Goal: Task Accomplishment & Management: Use online tool/utility

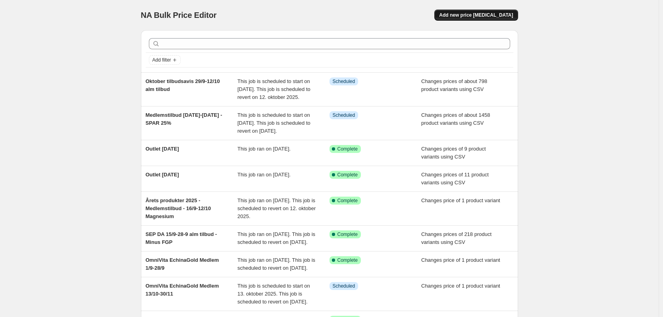
click at [477, 13] on span "Add new price [MEDICAL_DATA]" at bounding box center [476, 15] width 74 height 6
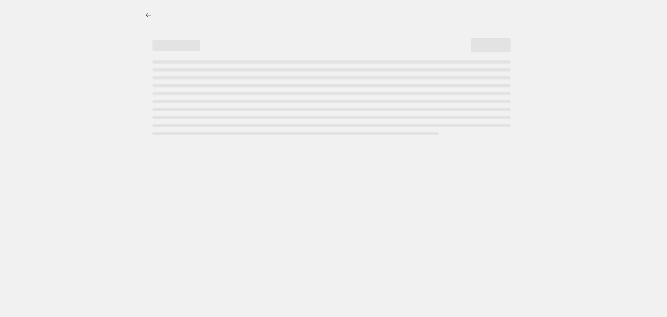
select select "percentage"
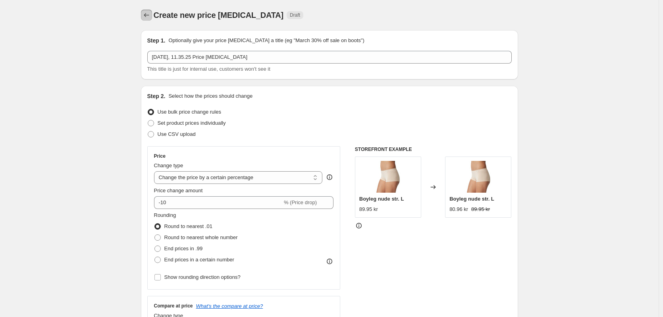
click at [146, 13] on icon "Price change jobs" at bounding box center [146, 15] width 8 height 8
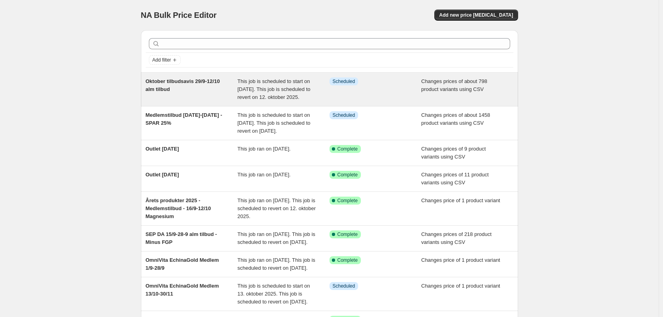
click at [144, 80] on div "Oktober tilbudsavis 29/9-12/10 alm tilbud This job is scheduled to start on [DA…" at bounding box center [329, 89] width 377 height 33
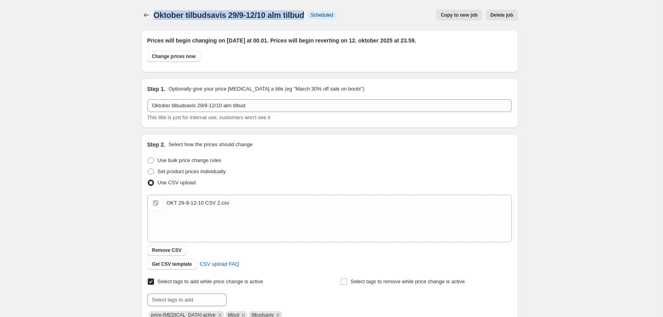
drag, startPoint x: 310, startPoint y: 14, endPoint x: 157, endPoint y: 18, distance: 152.9
click at [157, 18] on span "Oktober tilbudsavis 29/9-12/10 alm tilbud" at bounding box center [229, 15] width 151 height 9
copy span "Oktober tilbudsavis 29/9-12/10 alm tilbud"
click at [150, 14] on icon "Price change jobs" at bounding box center [146, 15] width 8 height 8
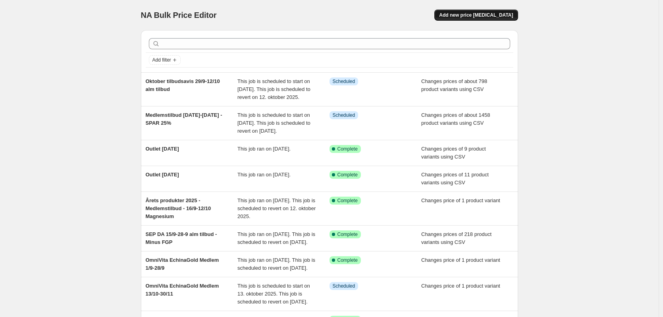
click at [494, 14] on span "Add new price [MEDICAL_DATA]" at bounding box center [476, 15] width 74 height 6
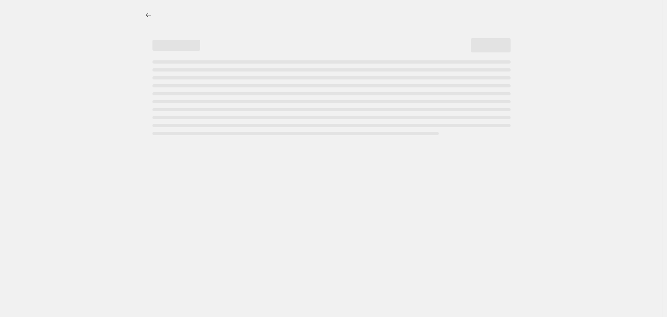
select select "percentage"
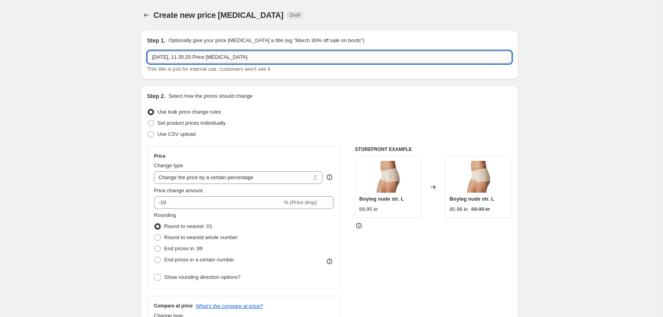
click at [206, 55] on input "[DATE], 11.35.25 Price [MEDICAL_DATA]" at bounding box center [329, 57] width 364 height 13
paste input "Oktober tilbudsavis 29/9-12/10 alm tilbud"
click at [246, 54] on input "Oktober tilbudsavis 29/9-12/10 alm tilbud" at bounding box center [329, 57] width 364 height 13
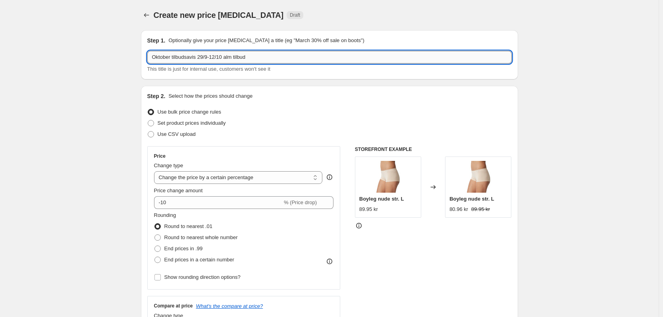
drag, startPoint x: 260, startPoint y: 56, endPoint x: 227, endPoint y: 58, distance: 33.8
click at [227, 58] on input "Oktober tilbudsavis 29/9-12/10 alm tilbud" at bounding box center [329, 57] width 364 height 13
type input "Oktober tilbudsavis 29/9-12/10 medlemspris"
click at [164, 137] on span "Use CSV upload" at bounding box center [177, 134] width 38 height 6
click at [148, 131] on input "Use CSV upload" at bounding box center [148, 131] width 0 height 0
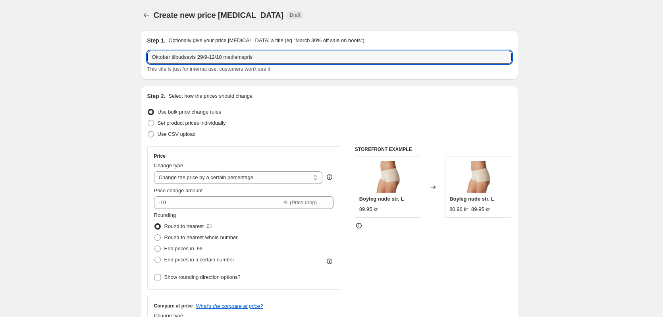
radio input "true"
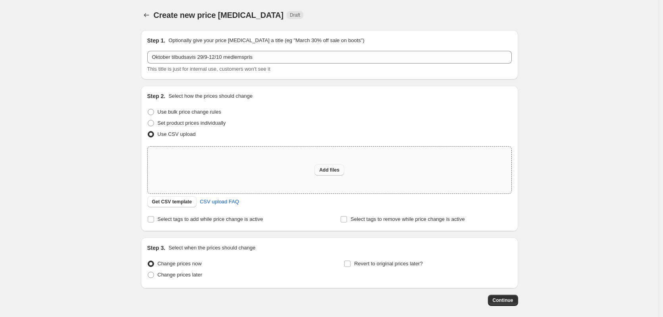
click at [335, 173] on button "Add files" at bounding box center [329, 169] width 30 height 11
type input "C:\fakepath\OKT 29-9-12-10 Medlem CSV.csv"
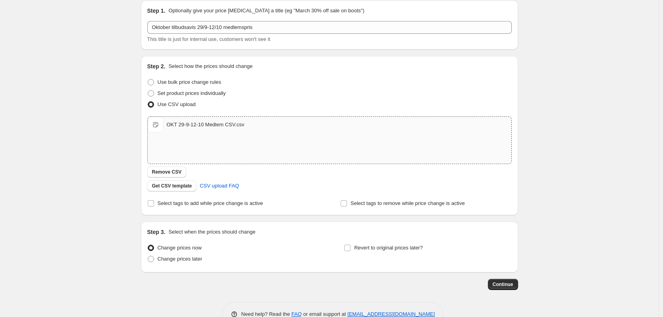
scroll to position [51, 0]
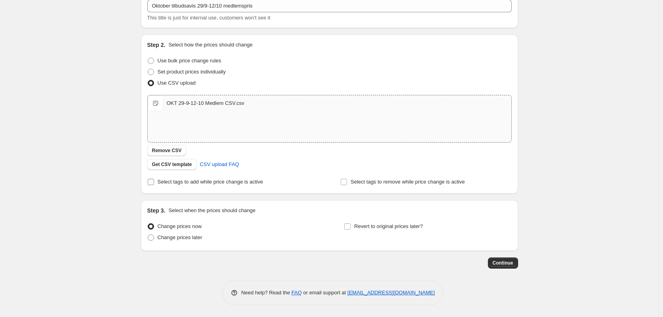
click at [259, 184] on span "Select tags to add while price change is active" at bounding box center [211, 182] width 106 height 6
click at [154, 184] on input "Select tags to add while price change is active" at bounding box center [151, 182] width 6 height 6
checkbox input "true"
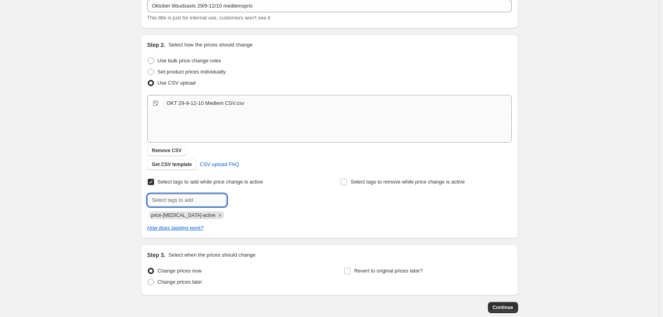
click at [213, 202] on input "text" at bounding box center [186, 200] width 79 height 13
type input "medlemspris"
click at [243, 199] on b "Add" at bounding box center [237, 199] width 9 height 6
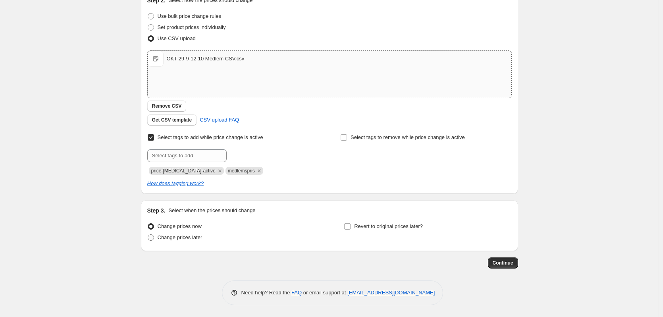
click at [195, 240] on span "Change prices later" at bounding box center [180, 237] width 45 height 6
click at [148, 235] on input "Change prices later" at bounding box center [148, 234] width 0 height 0
radio input "true"
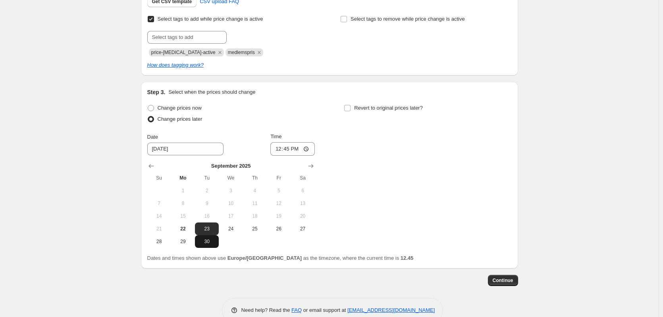
scroll to position [215, 0]
drag, startPoint x: 183, startPoint y: 237, endPoint x: 210, endPoint y: 205, distance: 42.3
click at [183, 237] on span "29" at bounding box center [182, 240] width 17 height 6
type input "[DATE]"
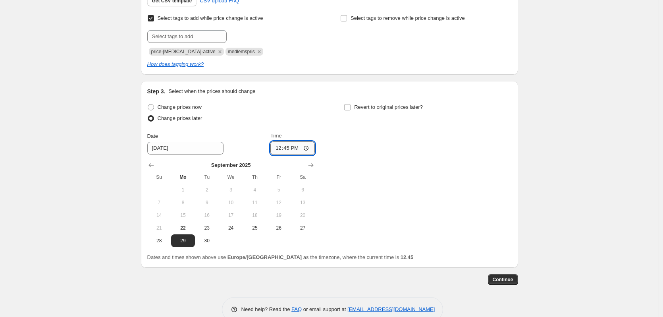
click at [290, 149] on input "12:45" at bounding box center [292, 147] width 44 height 13
click at [296, 146] on input "00:45" at bounding box center [292, 147] width 44 height 13
type input "00:01"
click at [358, 110] on span "Revert to original prices later?" at bounding box center [388, 107] width 69 height 6
click at [350, 110] on input "Revert to original prices later?" at bounding box center [347, 107] width 6 height 6
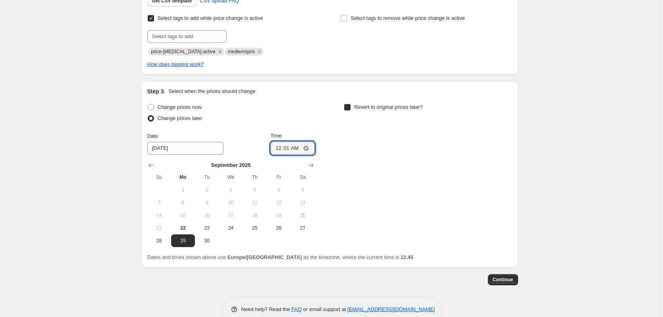
checkbox input "true"
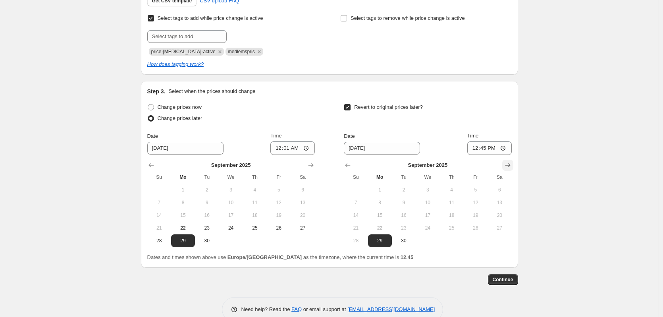
click at [509, 166] on icon "Show next month, October 2025" at bounding box center [508, 165] width 8 height 8
click at [361, 216] on span "12" at bounding box center [355, 215] width 17 height 6
type input "[DATE]"
click at [487, 147] on input "12:45" at bounding box center [489, 147] width 44 height 13
type input "23:59"
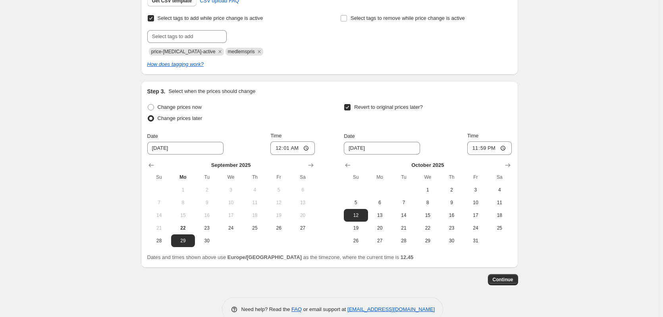
click at [531, 146] on div "Create new price [MEDICAL_DATA]. This page is ready Create new price [MEDICAL_D…" at bounding box center [329, 59] width 658 height 548
click at [511, 279] on span "Continue" at bounding box center [503, 279] width 21 height 6
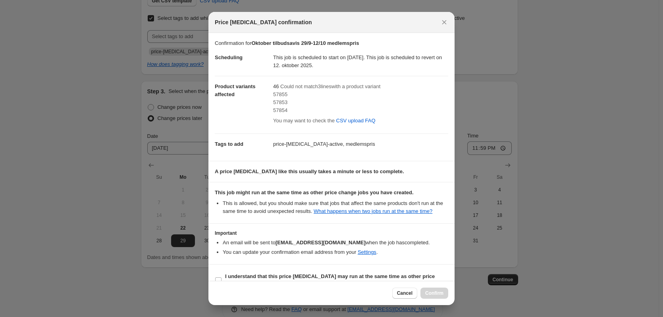
click at [283, 92] on span "57855" at bounding box center [280, 94] width 14 height 6
copy span "57855"
drag, startPoint x: 291, startPoint y: 108, endPoint x: 273, endPoint y: 94, distance: 22.9
click at [273, 94] on div "57855 57853 57854" at bounding box center [360, 102] width 175 height 24
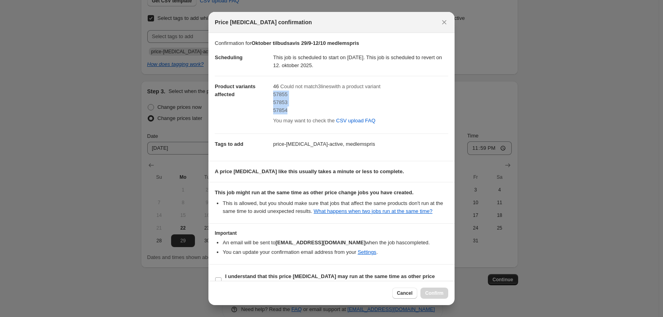
copy div "57855 57853 57854"
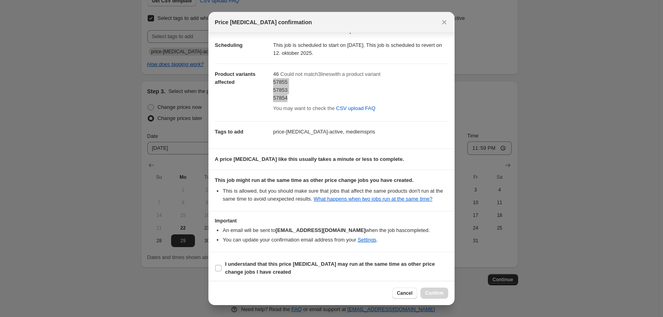
scroll to position [15, 0]
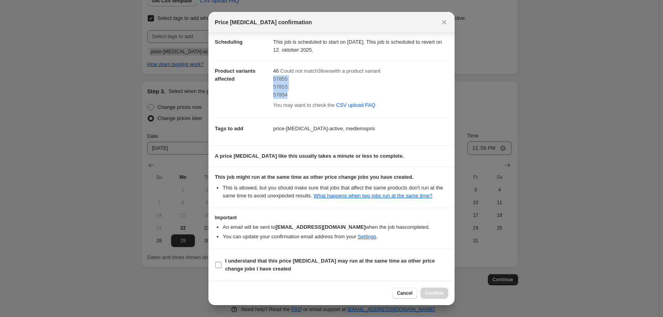
drag, startPoint x: 219, startPoint y: 269, endPoint x: 227, endPoint y: 269, distance: 8.7
click at [219, 269] on label "I understand that this price [MEDICAL_DATA] may run at the same time as other p…" at bounding box center [331, 264] width 233 height 19
click at [219, 268] on input "I understand that this price [MEDICAL_DATA] may run at the same time as other p…" at bounding box center [218, 265] width 6 height 6
checkbox input "true"
click at [440, 295] on span "Confirm" at bounding box center [434, 293] width 18 height 6
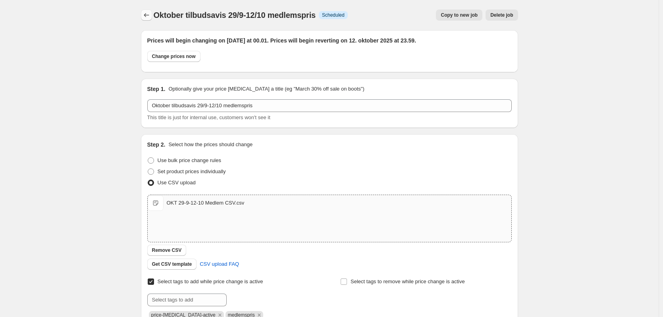
click at [147, 13] on icon "Price change jobs" at bounding box center [146, 15] width 8 height 8
